Goal: Task Accomplishment & Management: Manage account settings

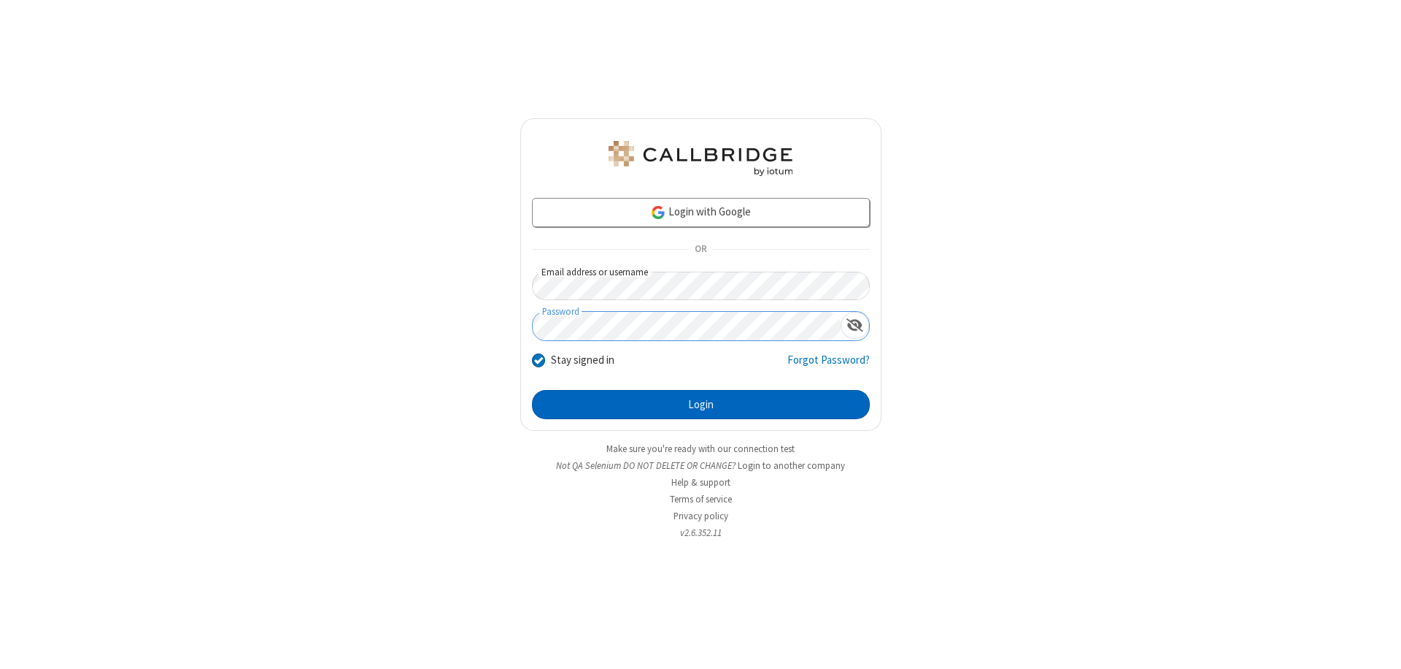
click at [701, 404] on button "Login" at bounding box center [701, 404] width 338 height 29
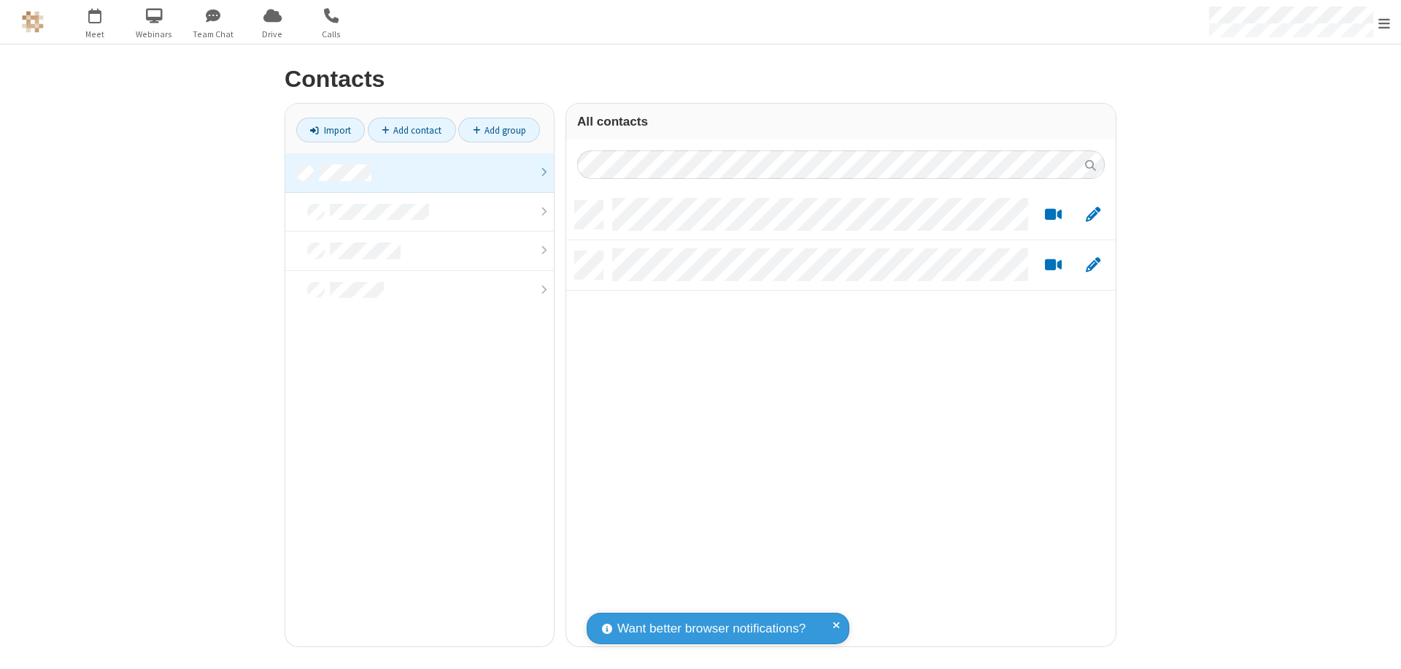
click at [420, 172] on link at bounding box center [419, 172] width 269 height 39
click at [412, 130] on link "Add contact" at bounding box center [412, 130] width 88 height 25
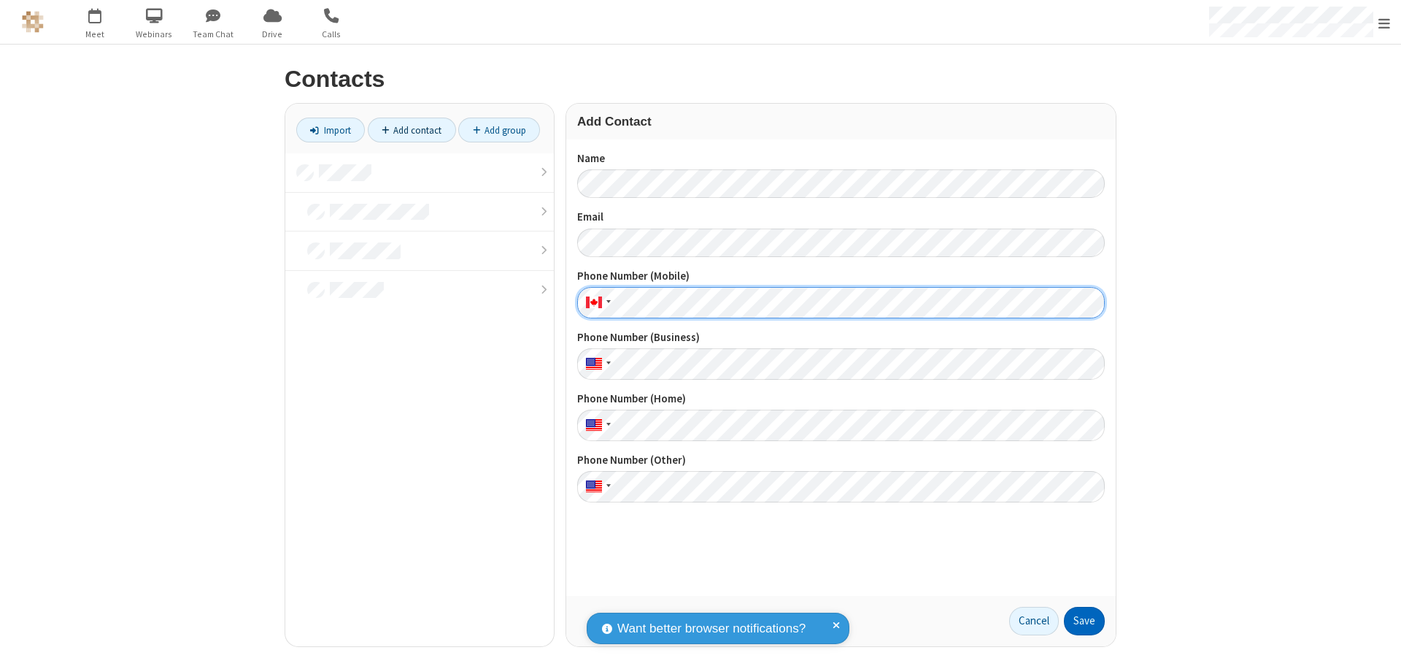
click at [1085, 620] on button "Save" at bounding box center [1084, 620] width 41 height 29
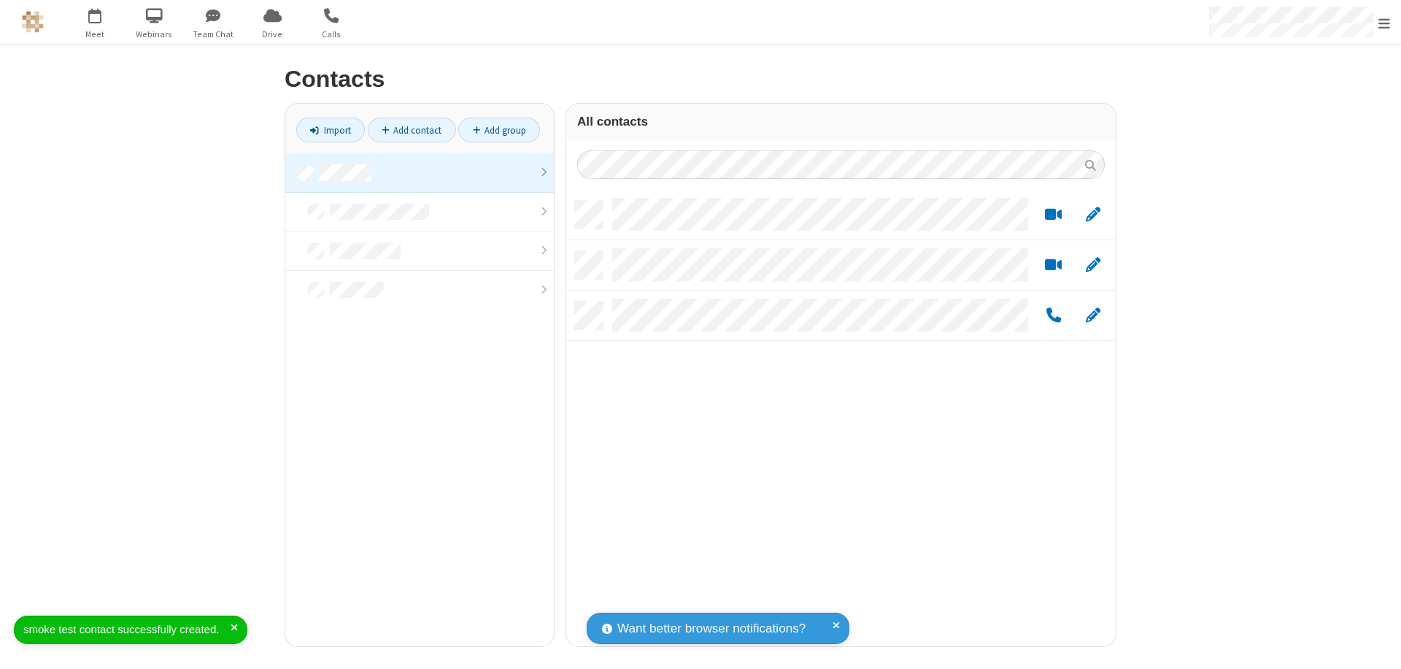
scroll to position [445, 539]
